Goal: Information Seeking & Learning: Learn about a topic

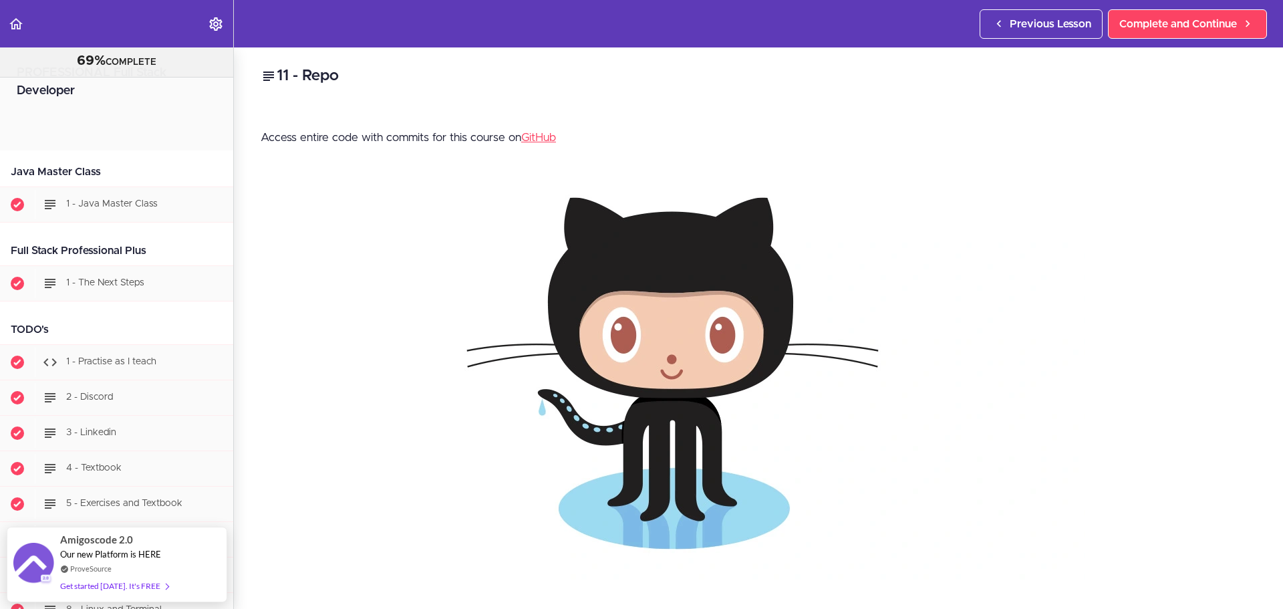
scroll to position [611, 0]
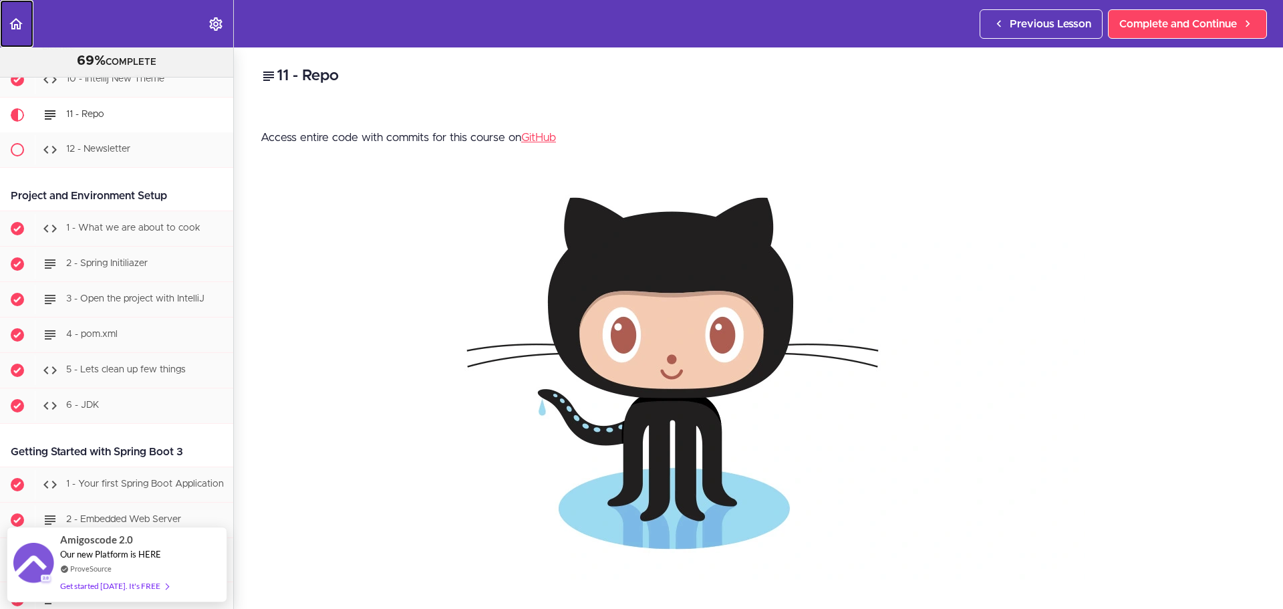
click at [26, 30] on link "Back to course curriculum" at bounding box center [16, 23] width 33 height 47
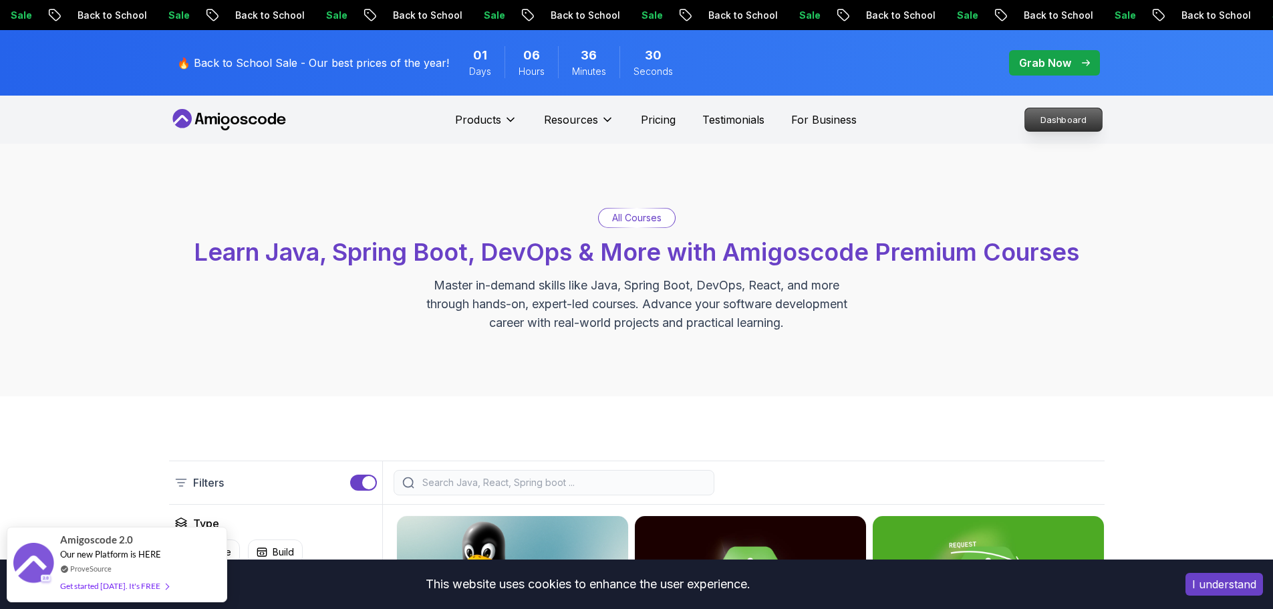
click at [1063, 114] on p "Dashboard" at bounding box center [1063, 119] width 77 height 23
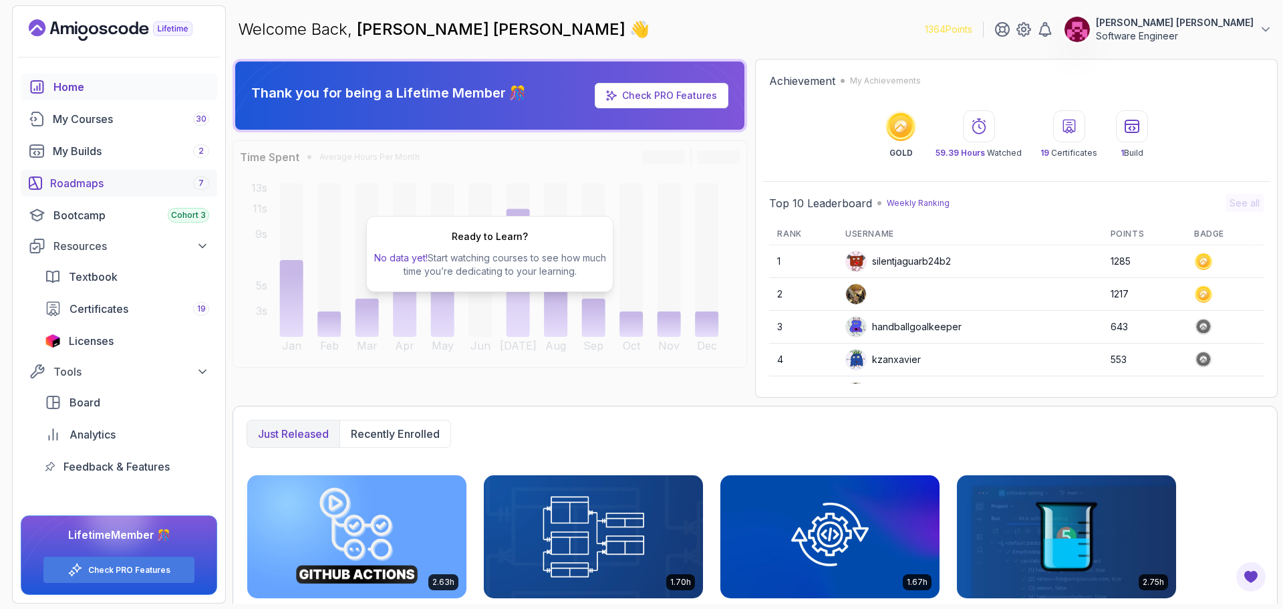
click at [82, 176] on div "Roadmaps 7" at bounding box center [129, 183] width 159 height 16
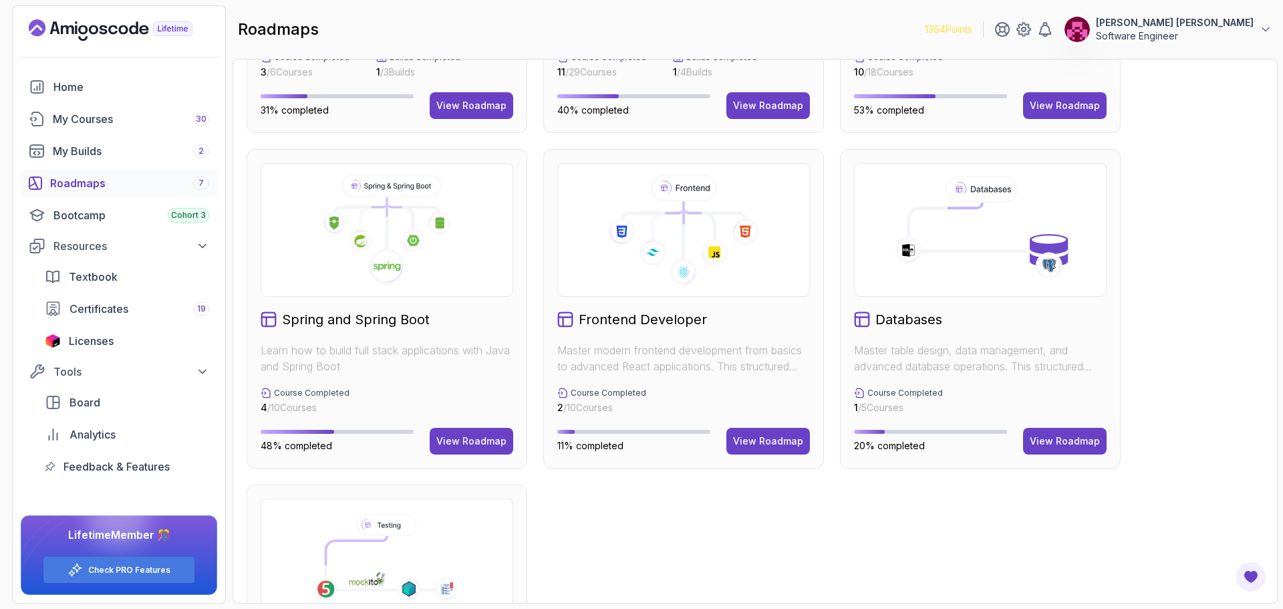
scroll to position [267, 0]
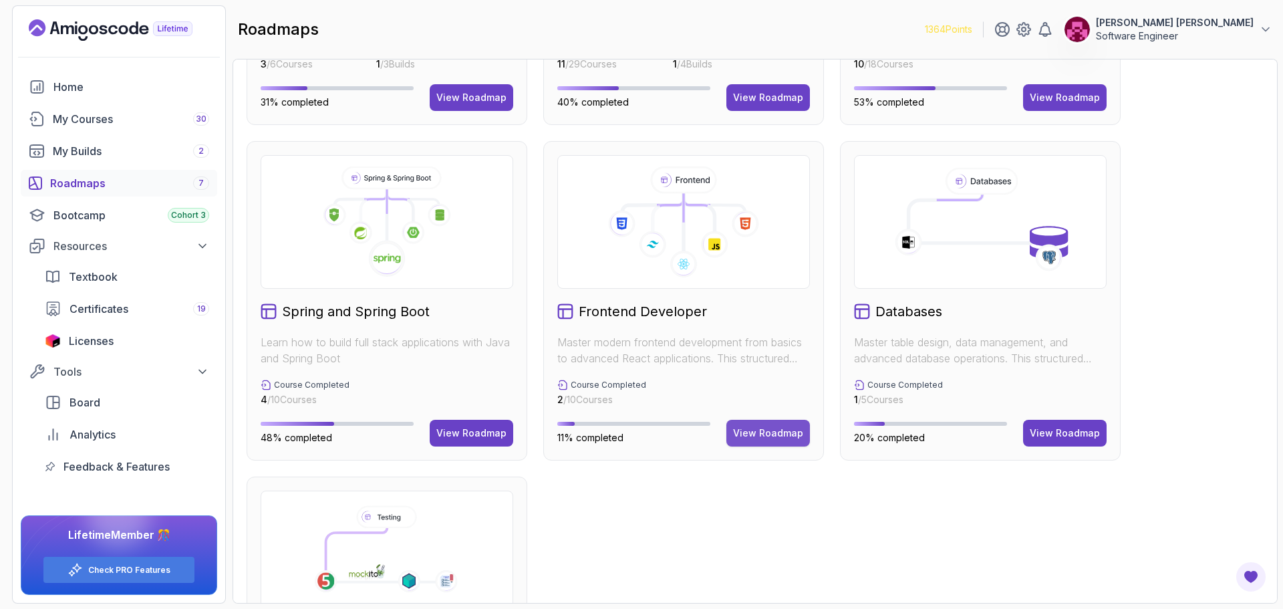
click at [760, 432] on div "View Roadmap" at bounding box center [768, 432] width 70 height 13
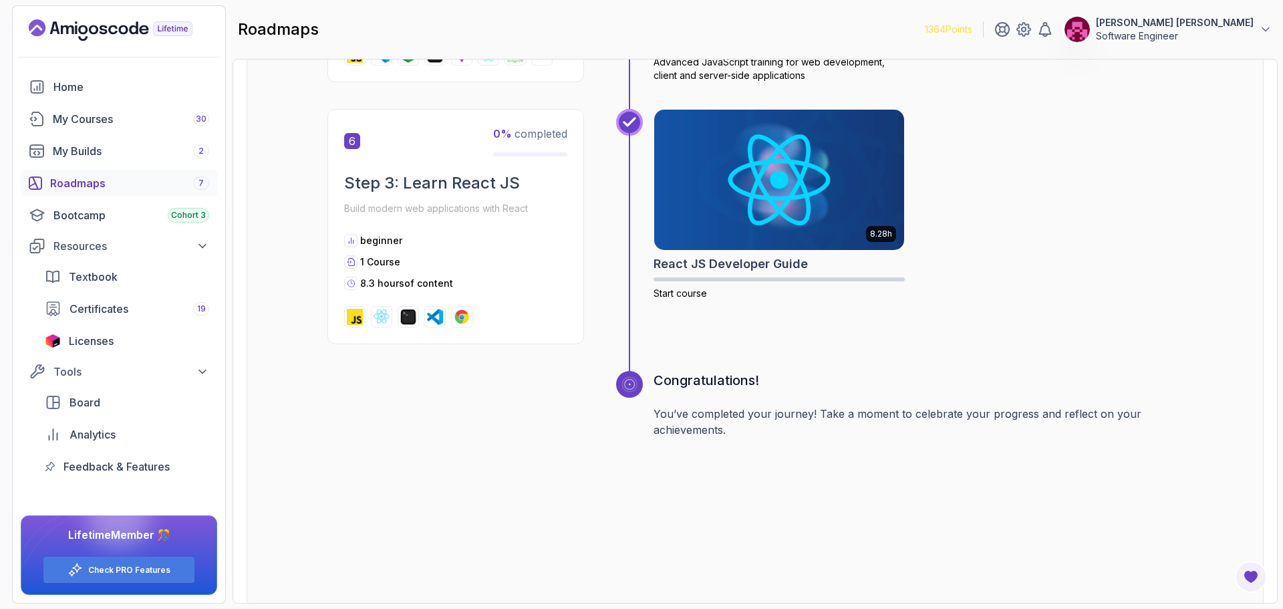
scroll to position [1764, 0]
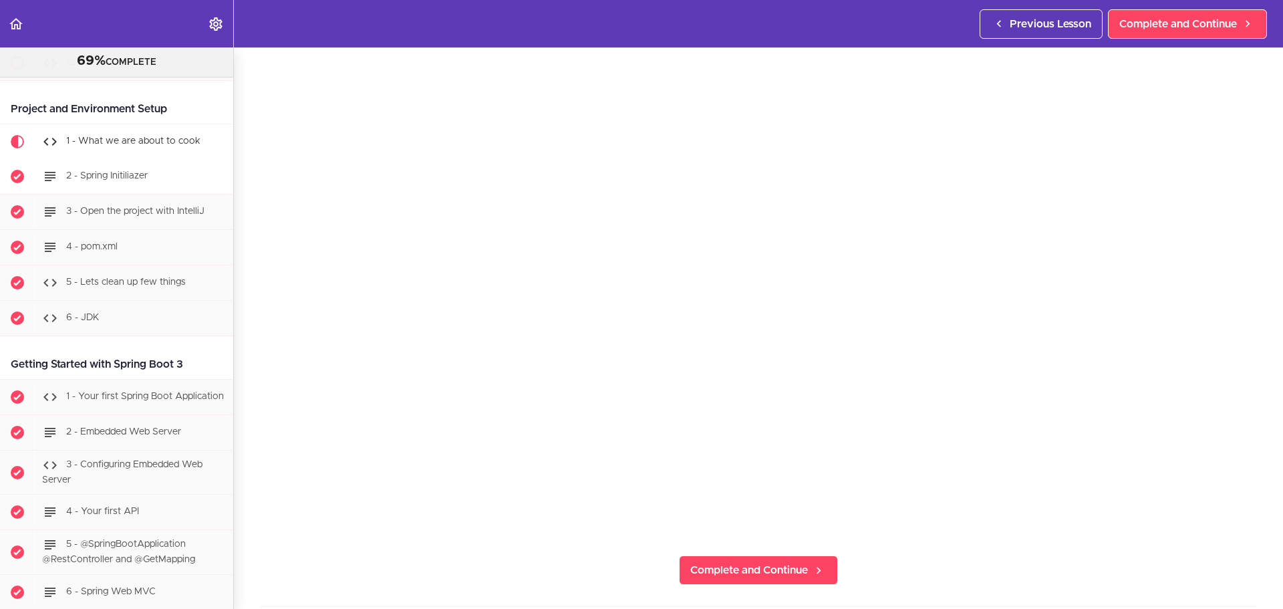
scroll to position [675, 0]
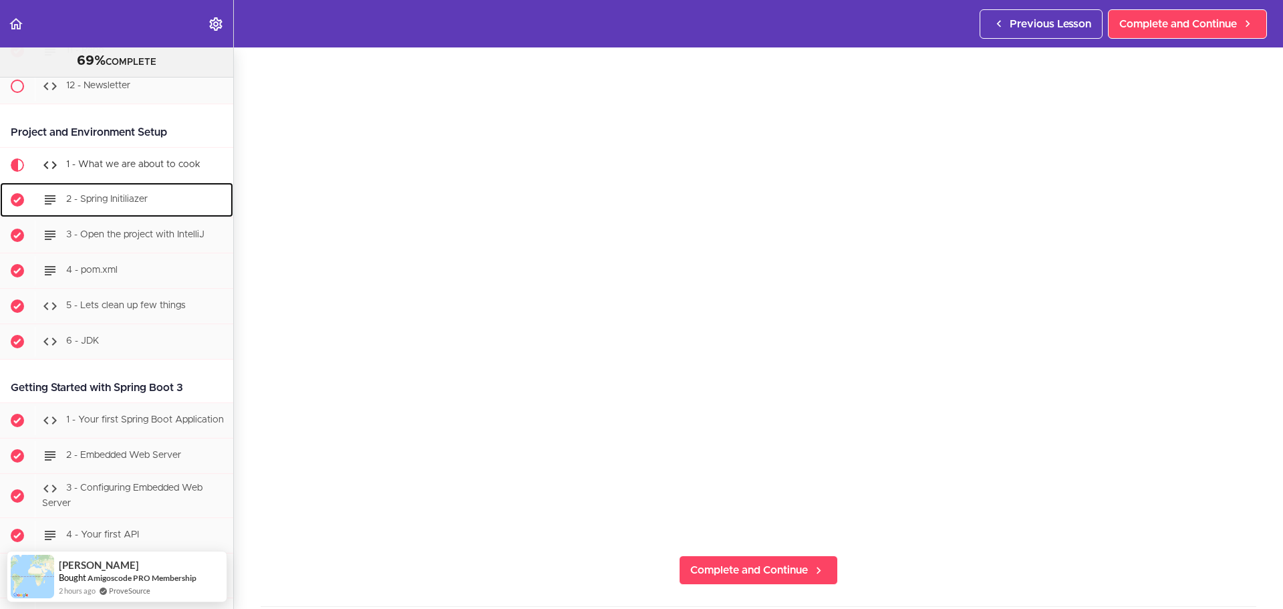
click at [127, 202] on span "2 - Spring Initiliazer" at bounding box center [107, 198] width 82 height 9
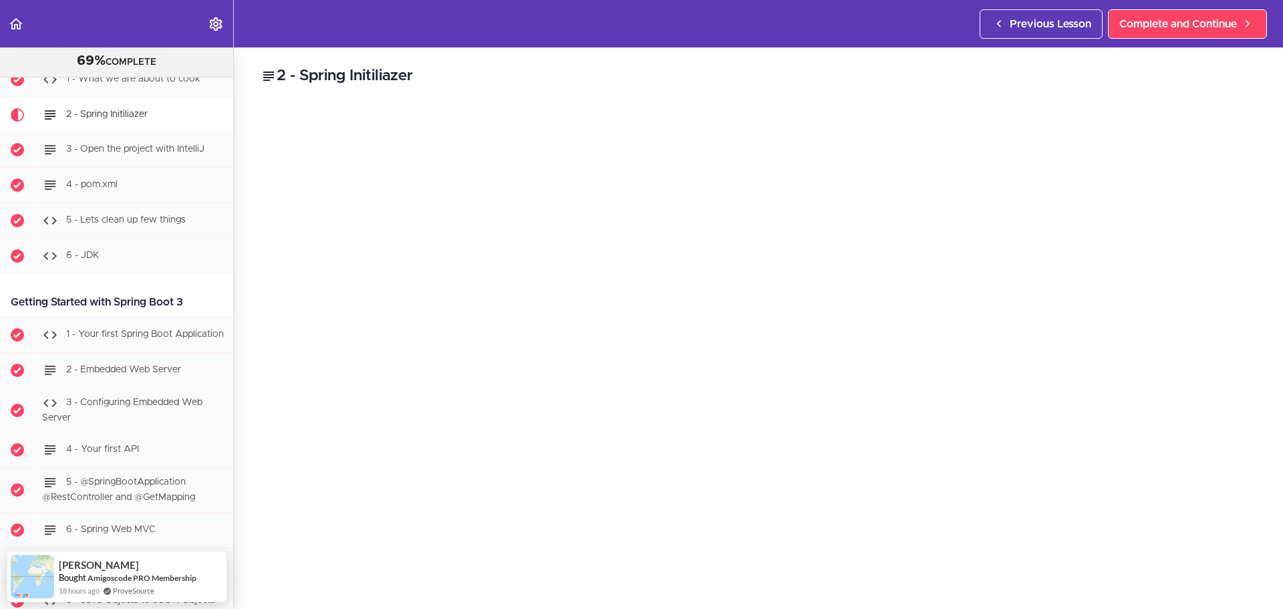
scroll to position [200, 0]
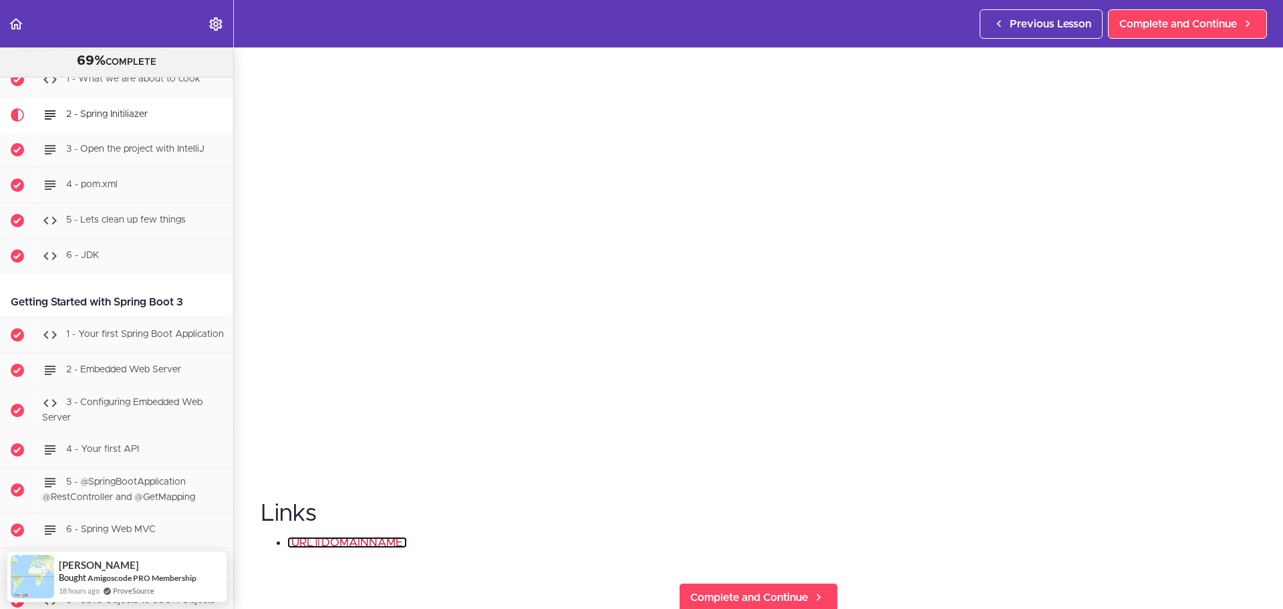
click at [322, 537] on link "https://start.spring.io/" at bounding box center [347, 542] width 120 height 11
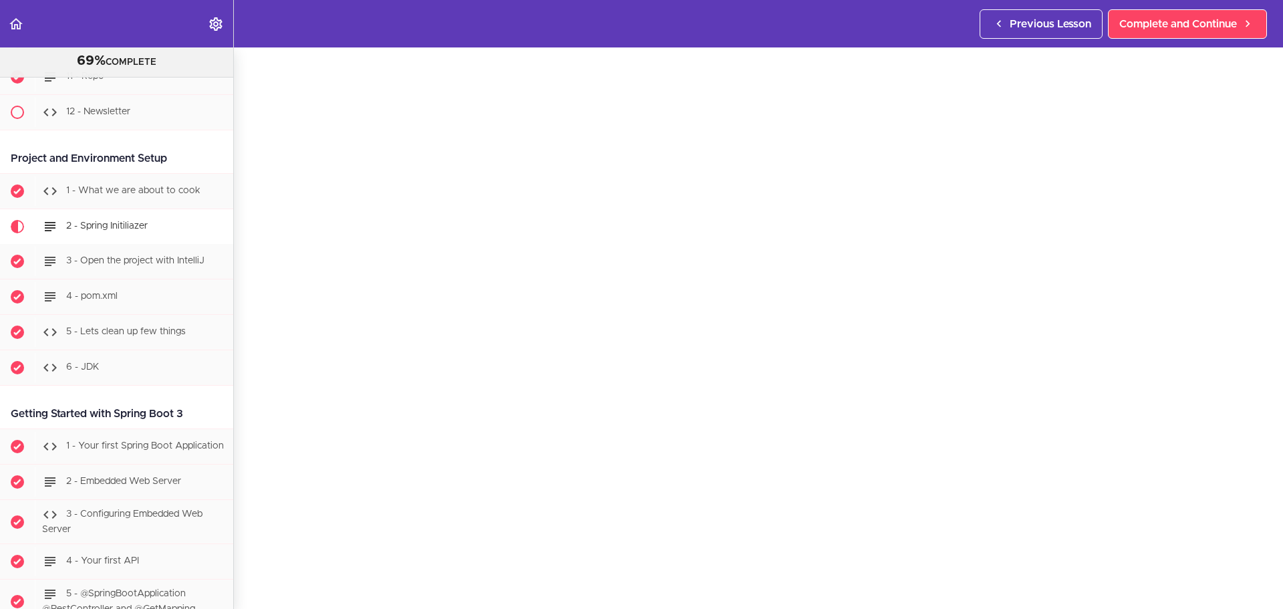
scroll to position [627, 0]
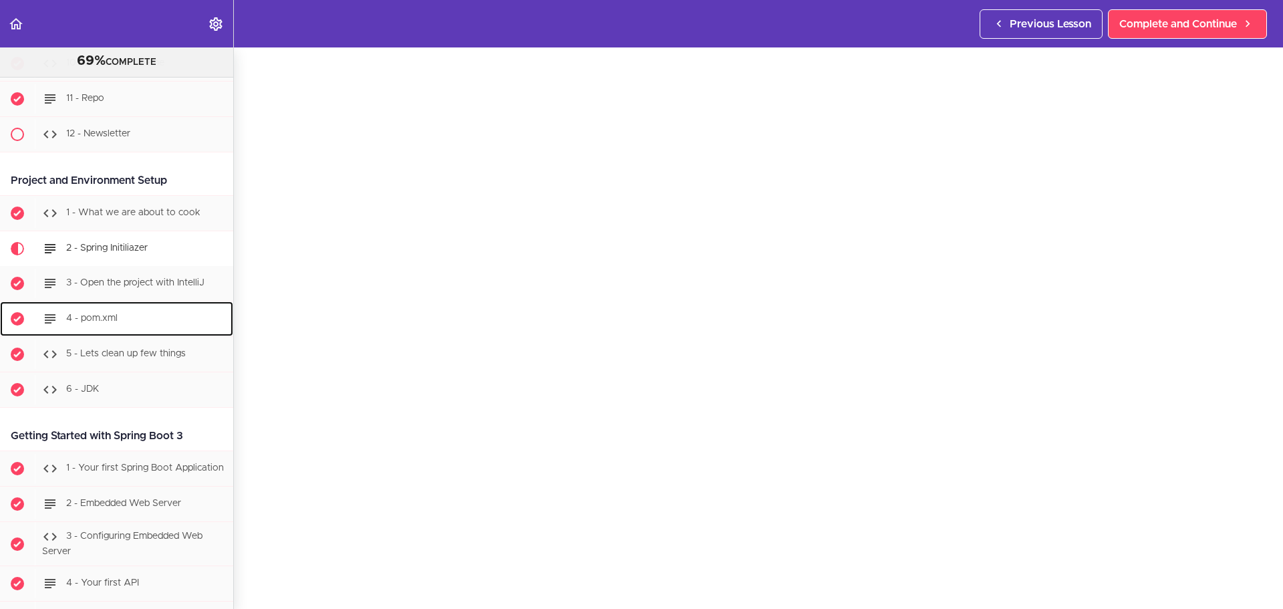
click at [116, 301] on link "4 - pom.xml" at bounding box center [116, 318] width 233 height 35
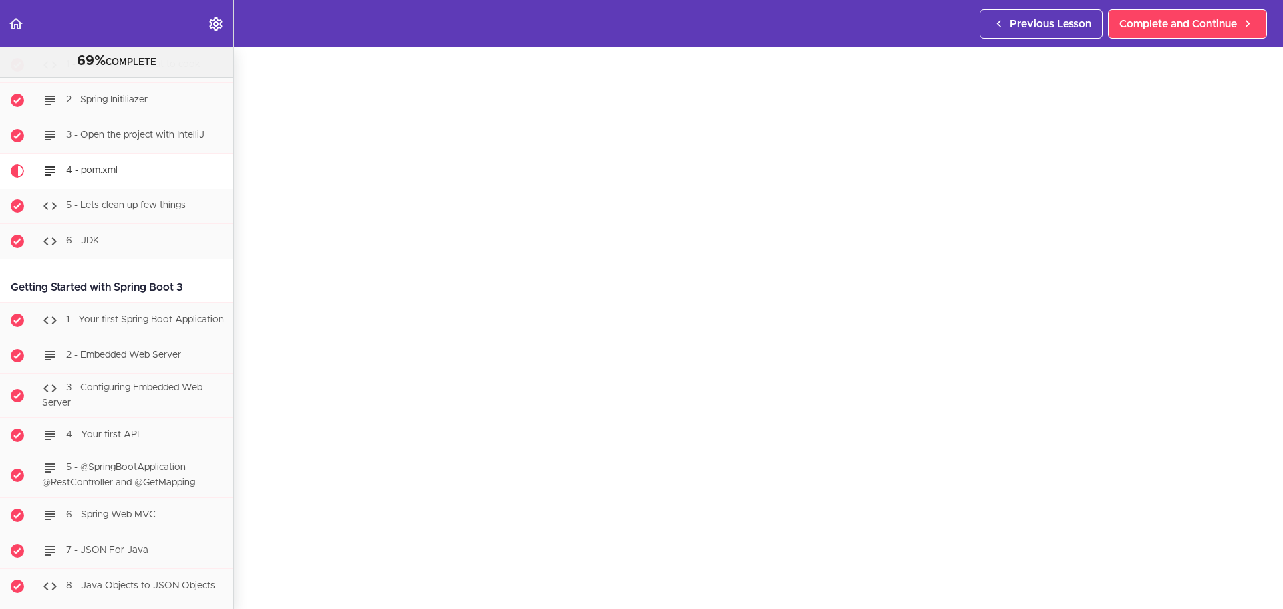
scroll to position [698, 0]
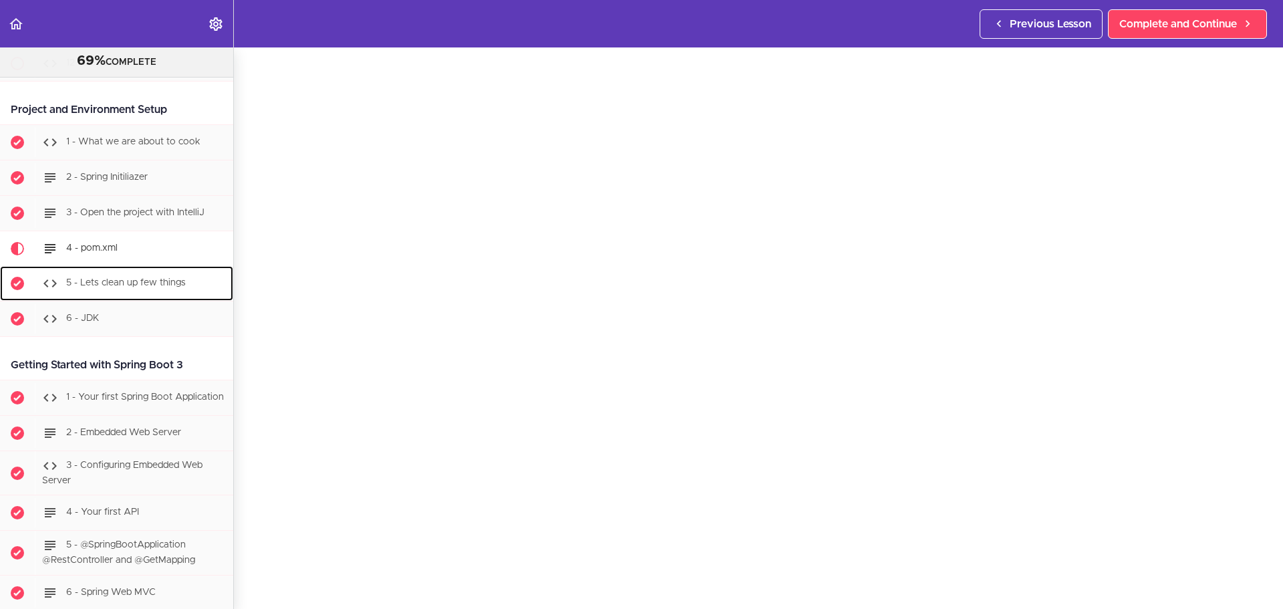
click at [98, 282] on span "5 - Lets clean up few things" at bounding box center [126, 282] width 120 height 9
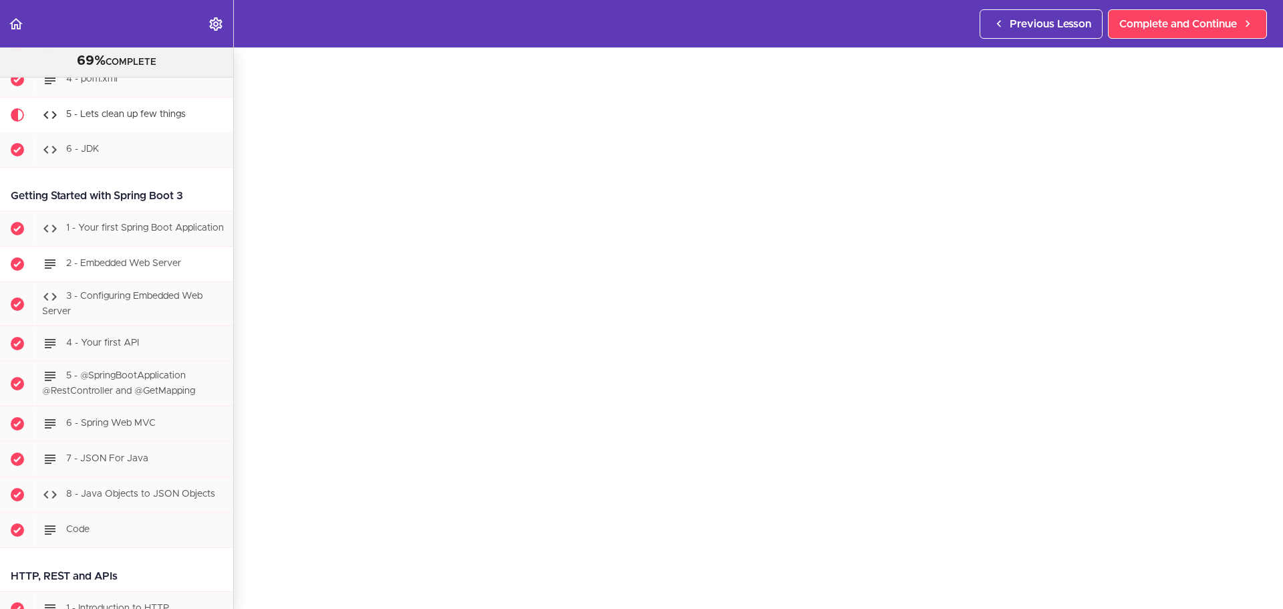
scroll to position [800, 0]
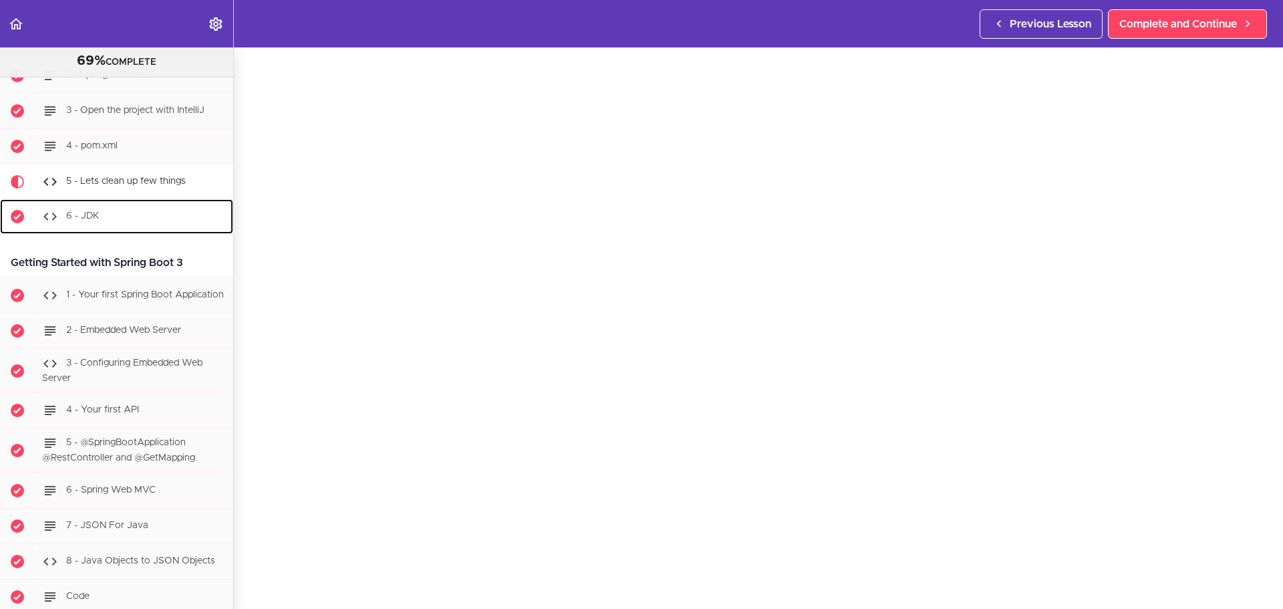
click at [104, 209] on div "6 - JDK" at bounding box center [134, 216] width 198 height 29
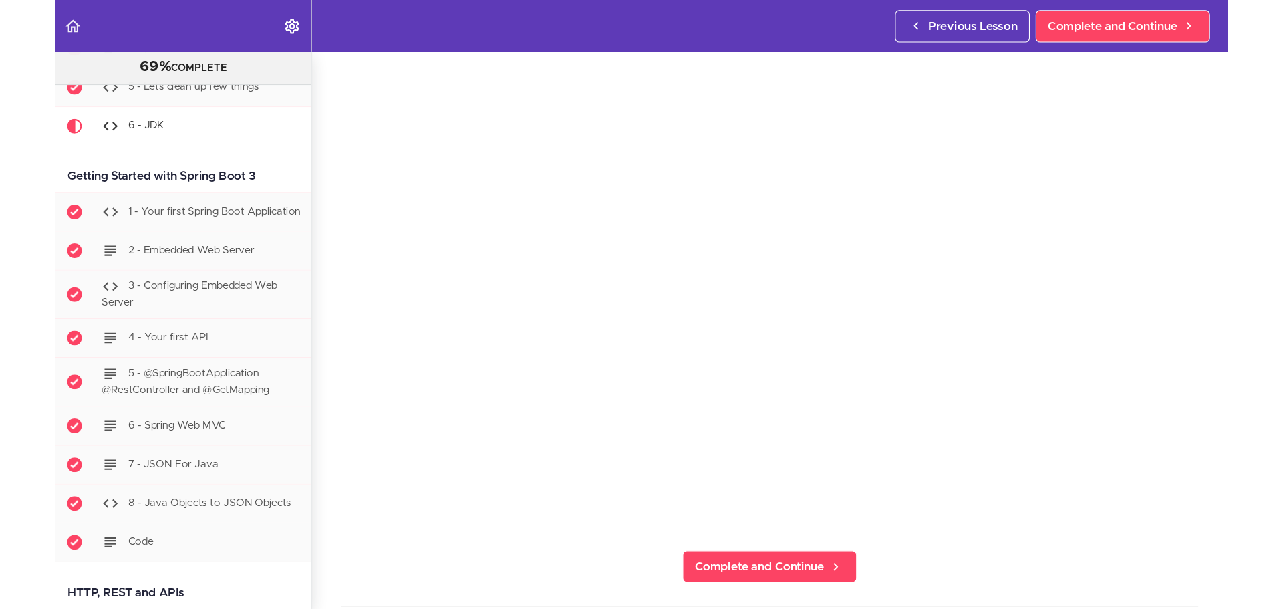
scroll to position [902, 0]
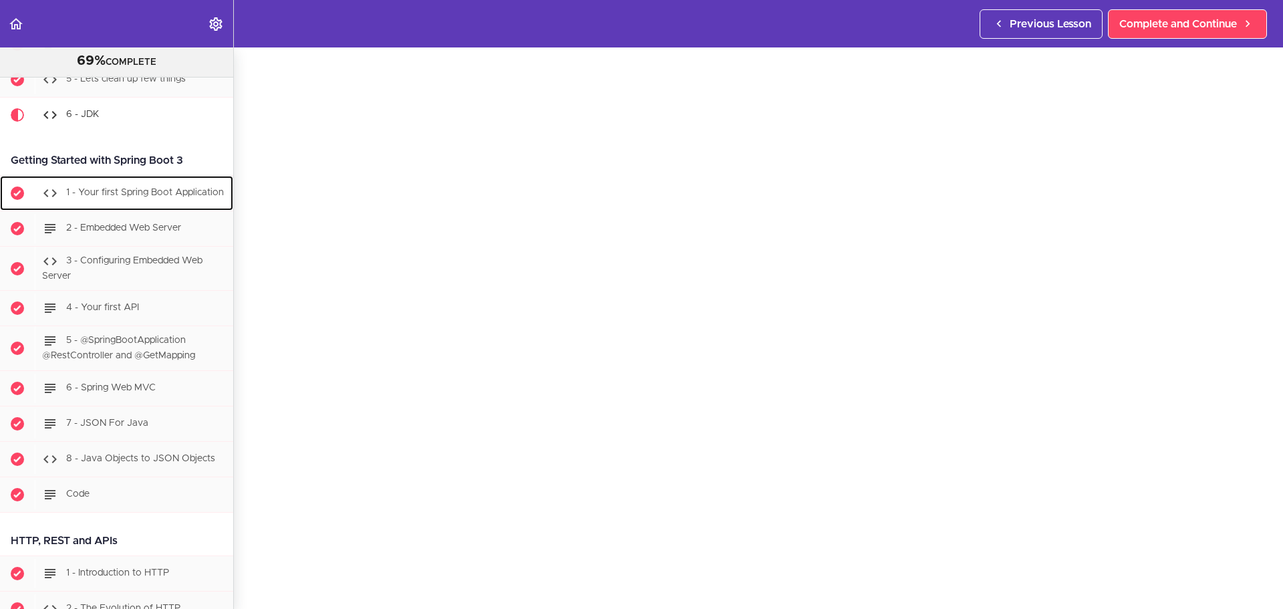
click at [104, 196] on div "1 - Your first Spring Boot Application" at bounding box center [134, 192] width 198 height 29
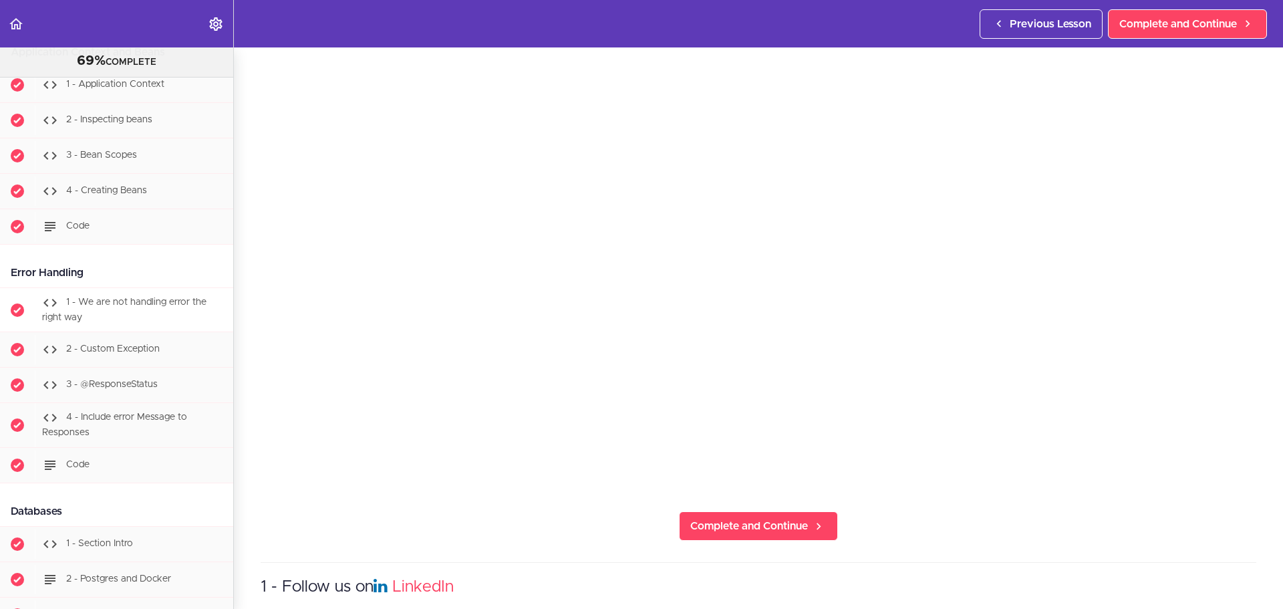
scroll to position [2518, 0]
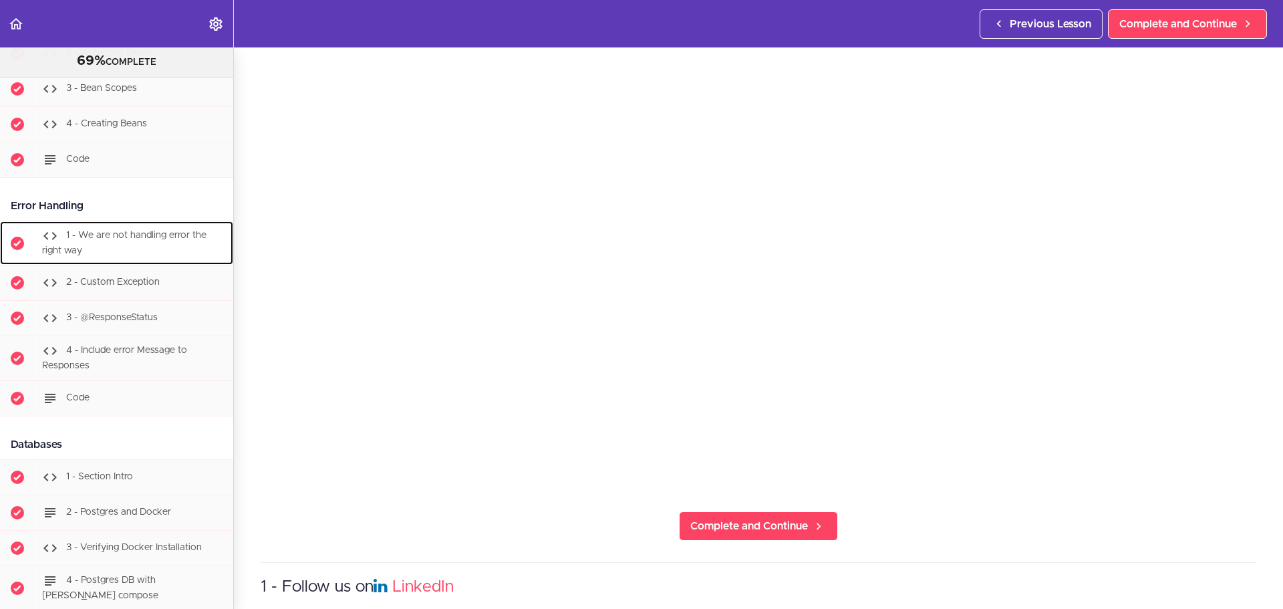
click at [139, 243] on span "1 - We are not handling error the right way" at bounding box center [124, 243] width 164 height 25
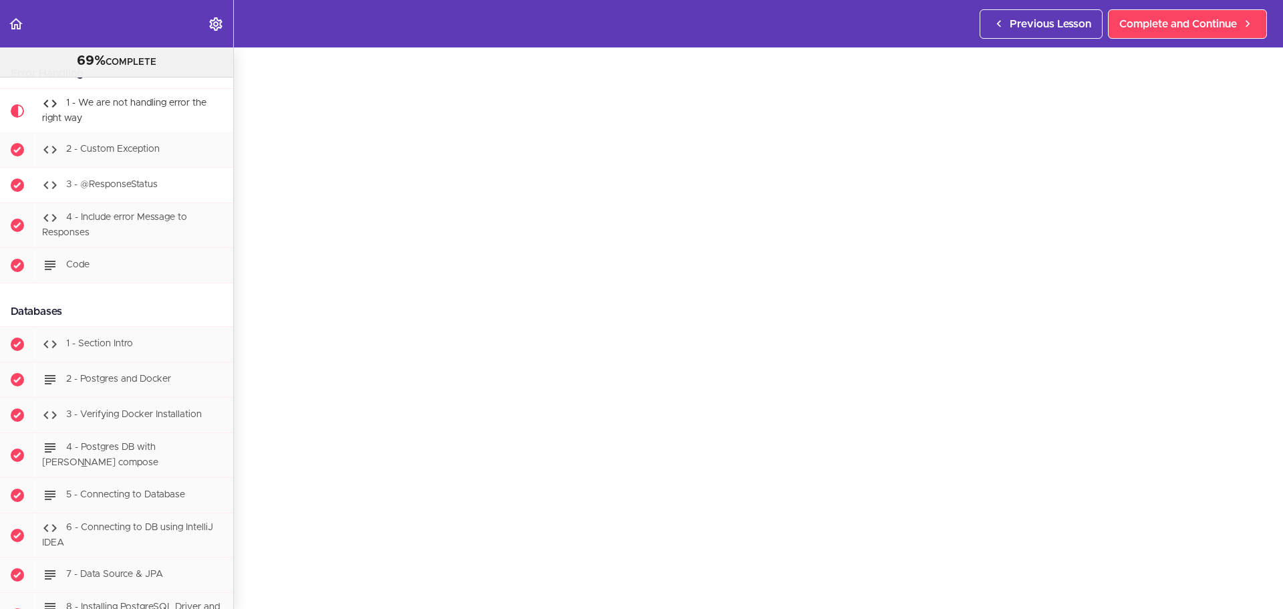
scroll to position [2584, 0]
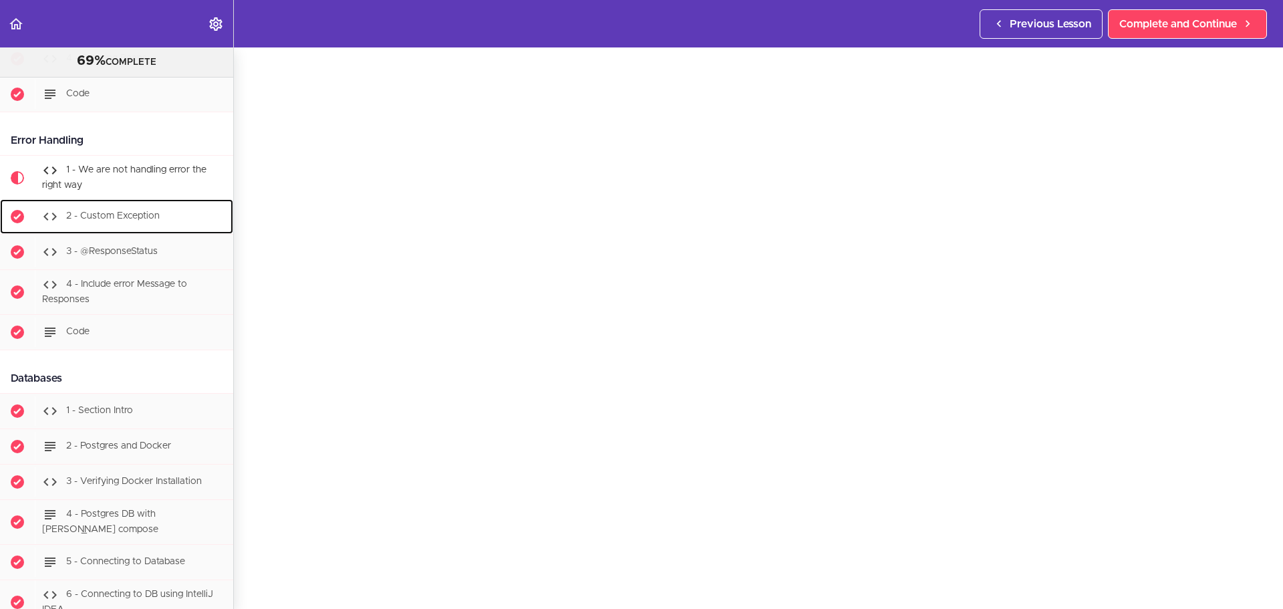
click at [108, 218] on div "2 - Custom Exception" at bounding box center [134, 216] width 198 height 29
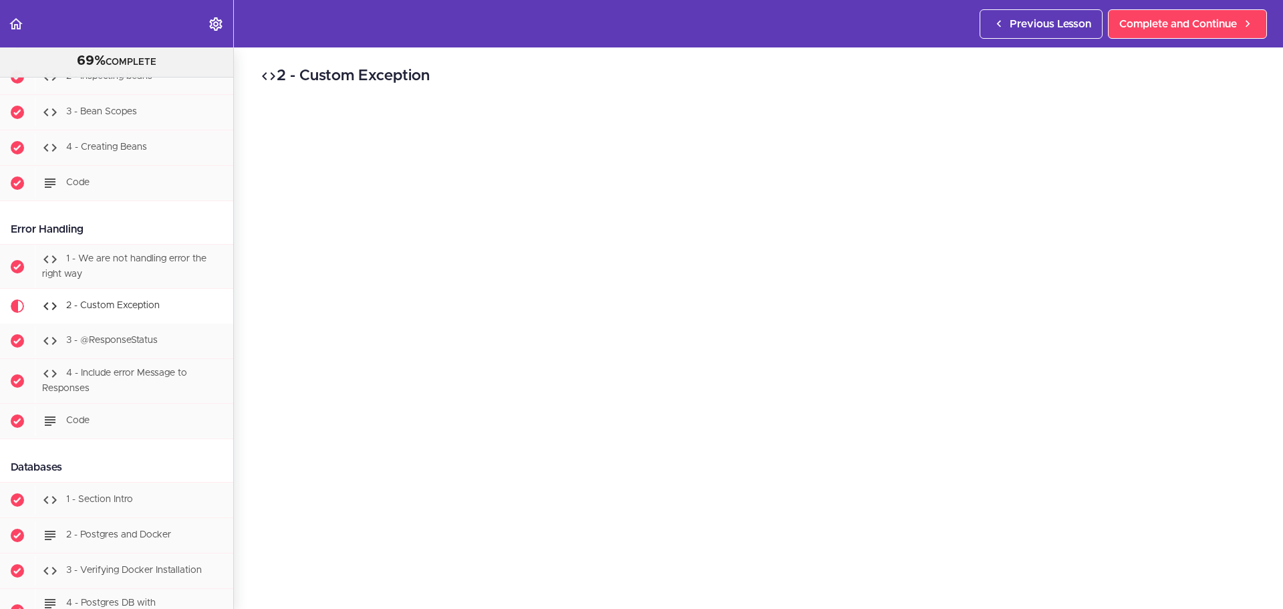
scroll to position [67, 0]
click at [118, 345] on span "3 - @ResponseStatus" at bounding box center [112, 340] width 92 height 9
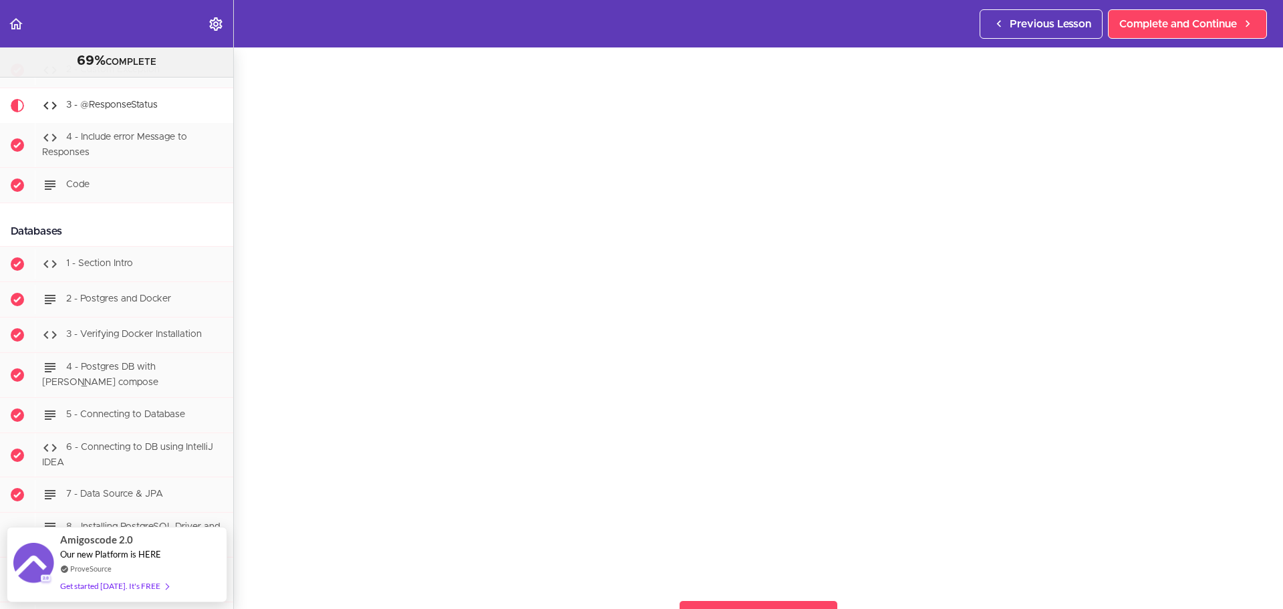
scroll to position [67, 0]
click at [1264, 452] on div "3 - @ResponseStatus Complete and Continue 1 - Follow us on LinkedIn 2 - Subscri…" at bounding box center [758, 261] width 1049 height 561
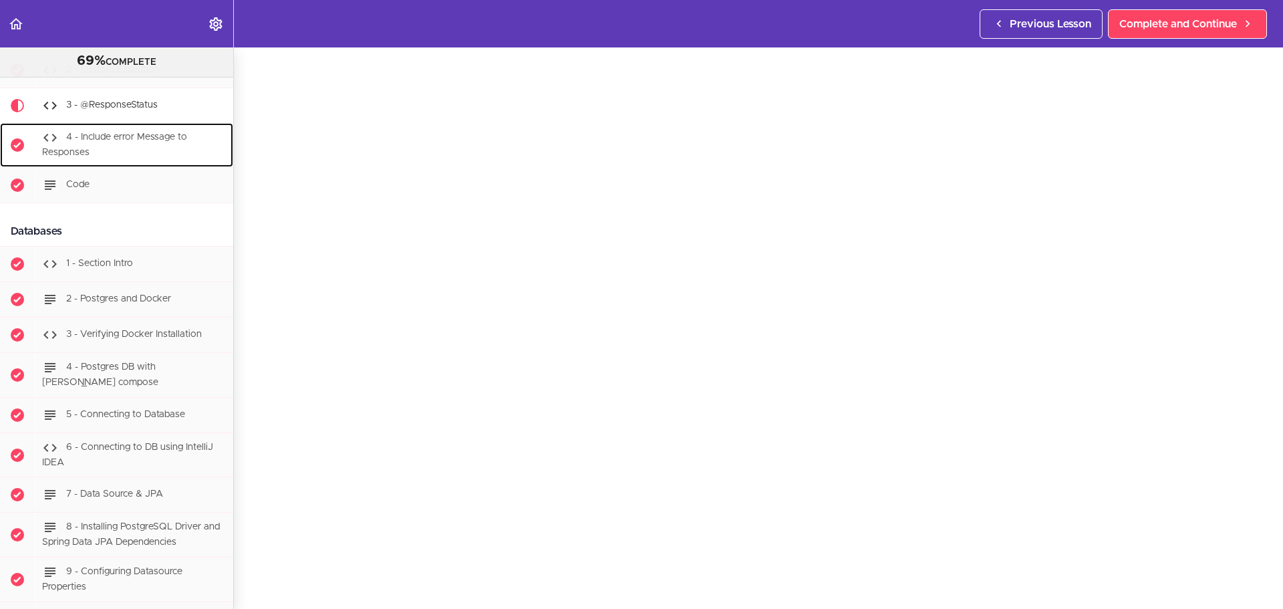
click at [100, 149] on span "4 - Include error Message to Responses" at bounding box center [114, 145] width 145 height 25
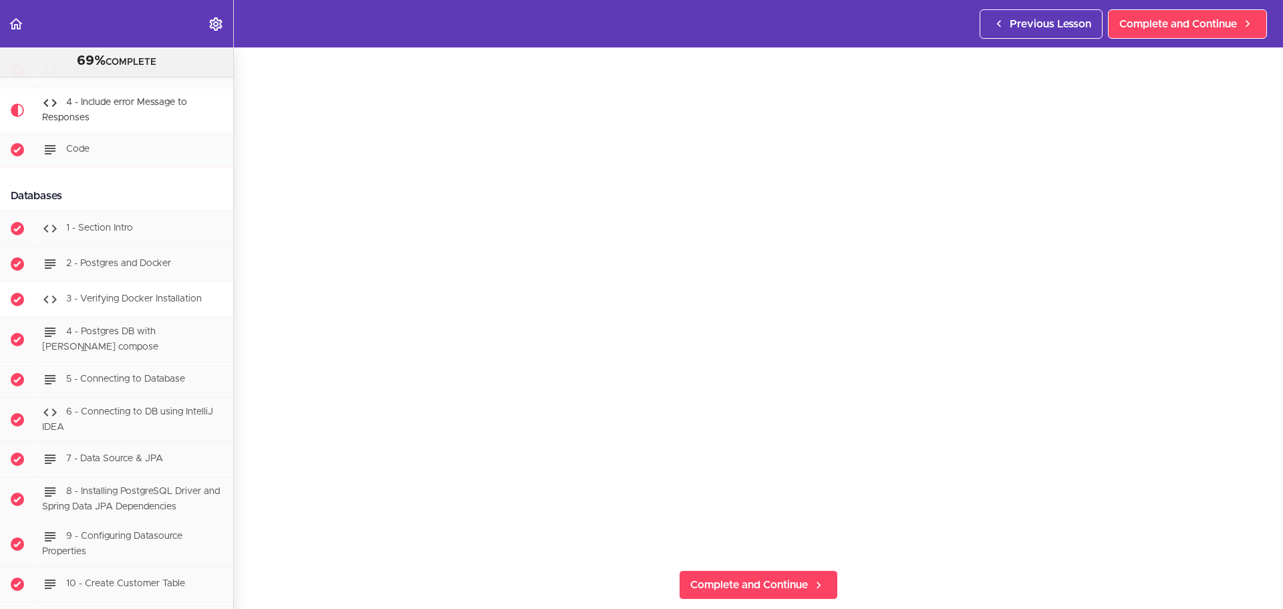
scroll to position [120, 0]
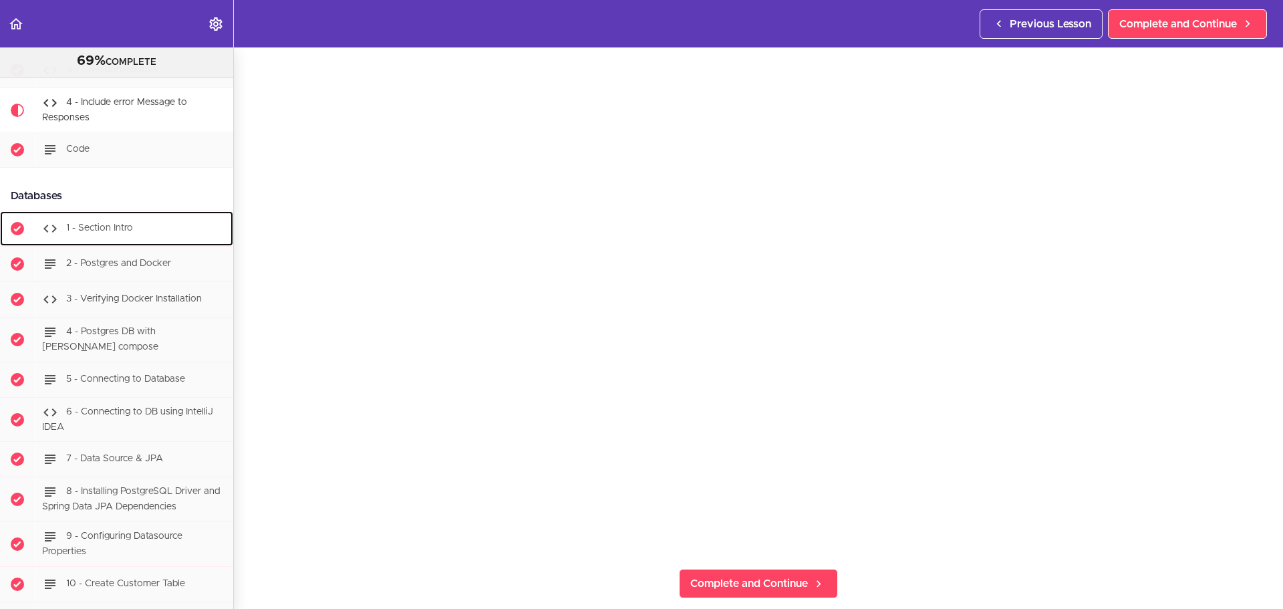
click at [120, 243] on div "1 - Section Intro" at bounding box center [134, 228] width 198 height 29
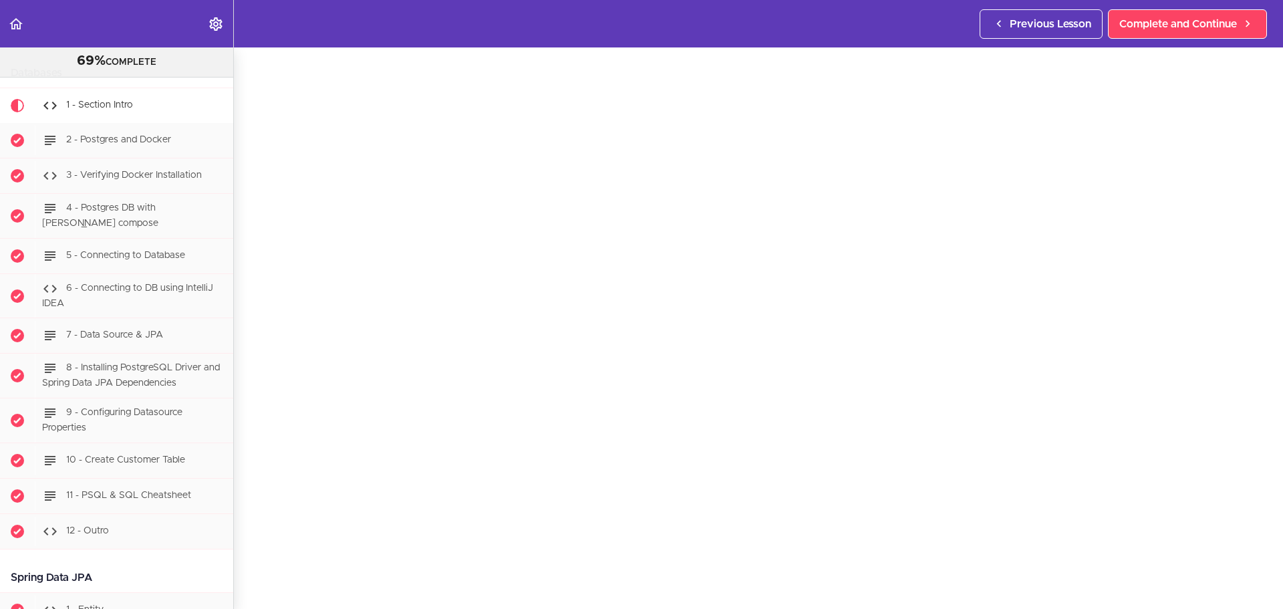
scroll to position [67, 0]
